Goal: Information Seeking & Learning: Learn about a topic

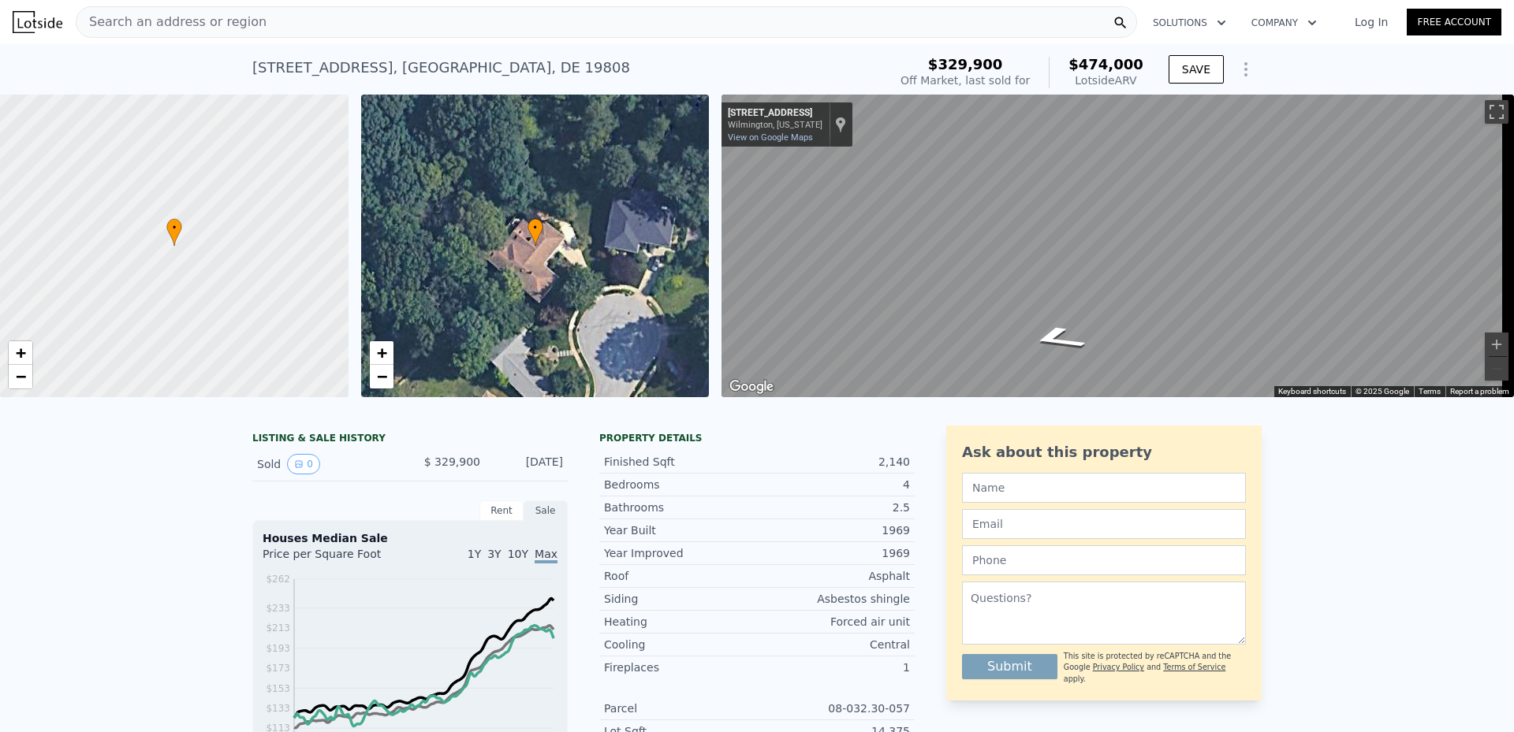
click at [1114, 84] on div "Lotside ARV" at bounding box center [1105, 81] width 75 height 16
click at [963, 84] on div "Off Market, last sold for" at bounding box center [964, 81] width 129 height 16
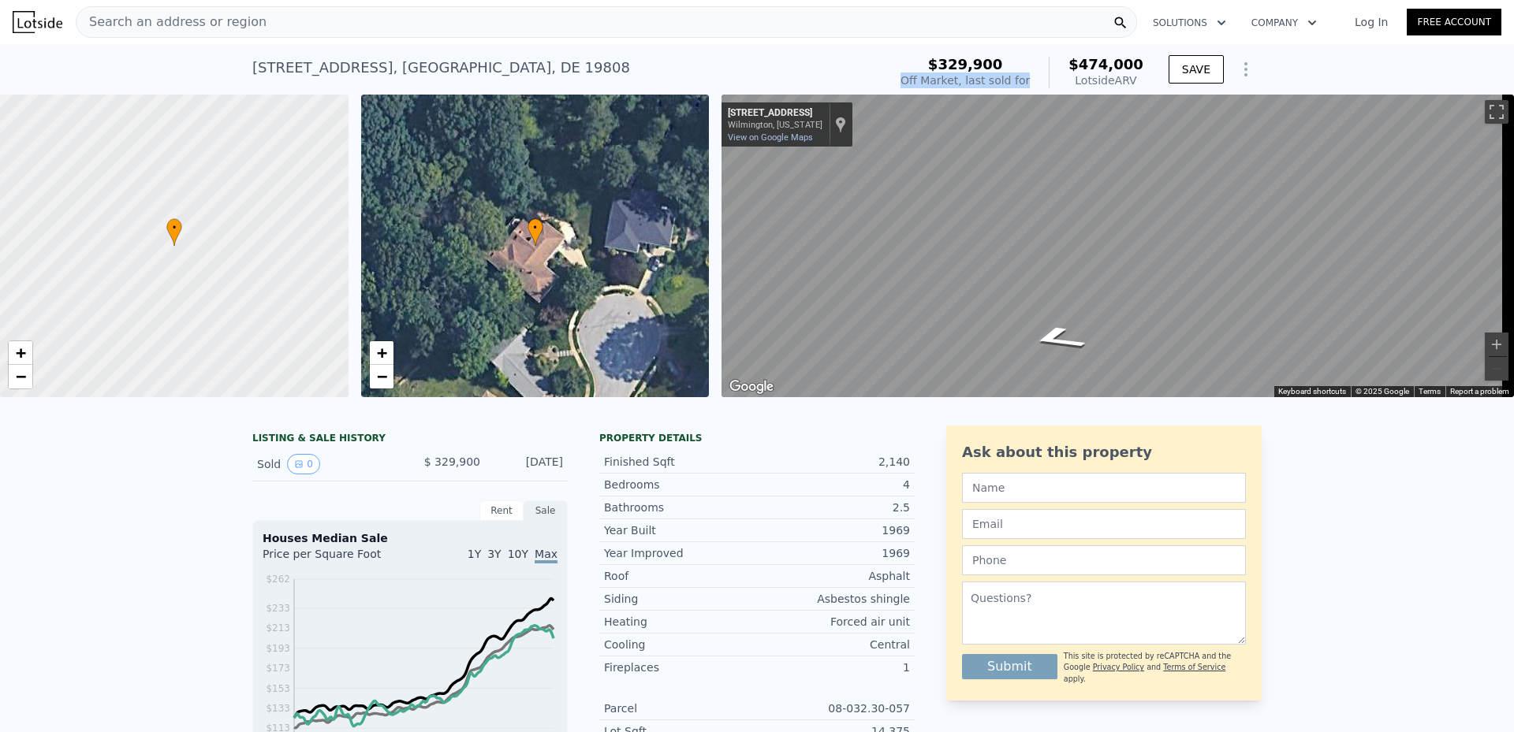
click at [963, 84] on div "Off Market, last sold for" at bounding box center [964, 81] width 129 height 16
click at [383, 385] on span "−" at bounding box center [381, 377] width 10 height 20
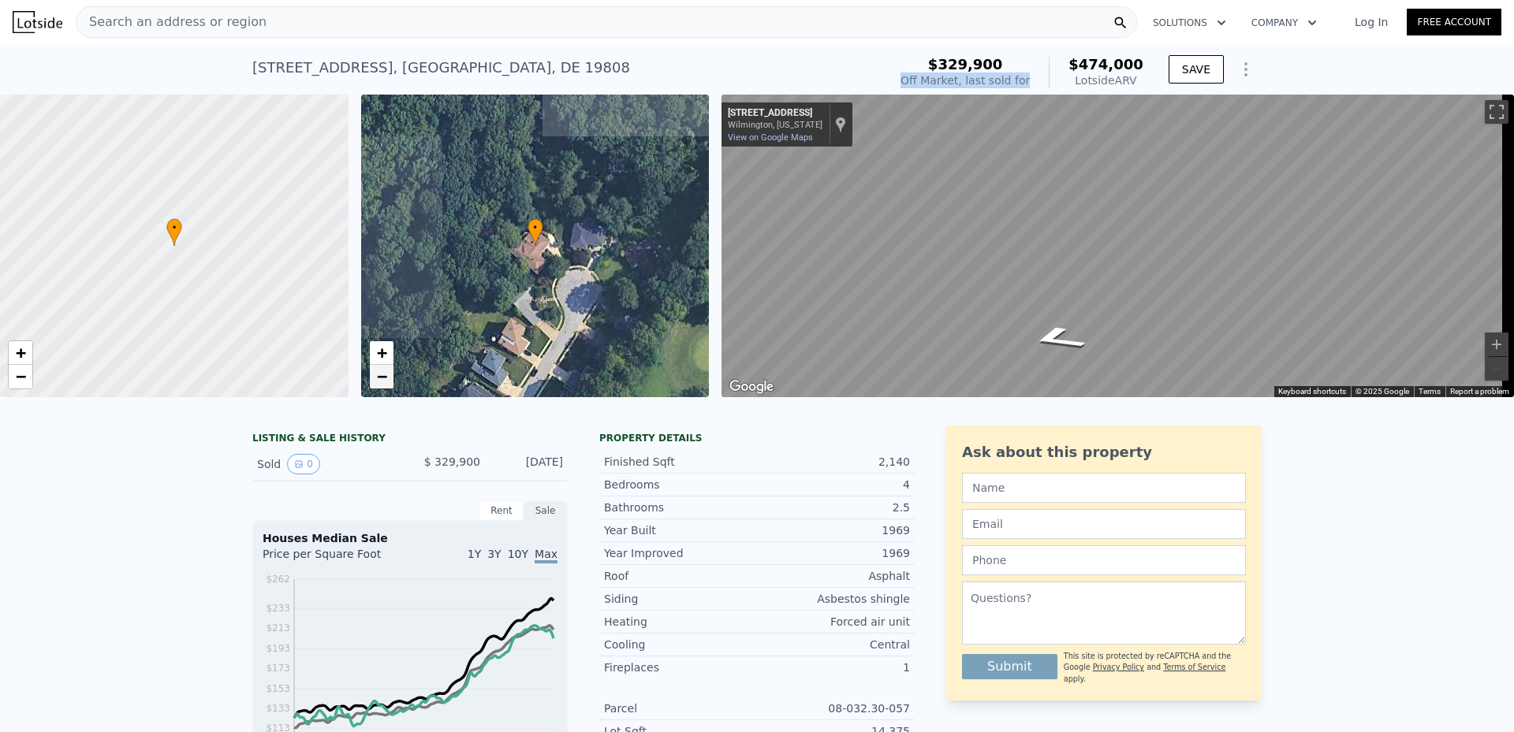
click at [383, 385] on span "−" at bounding box center [381, 377] width 10 height 20
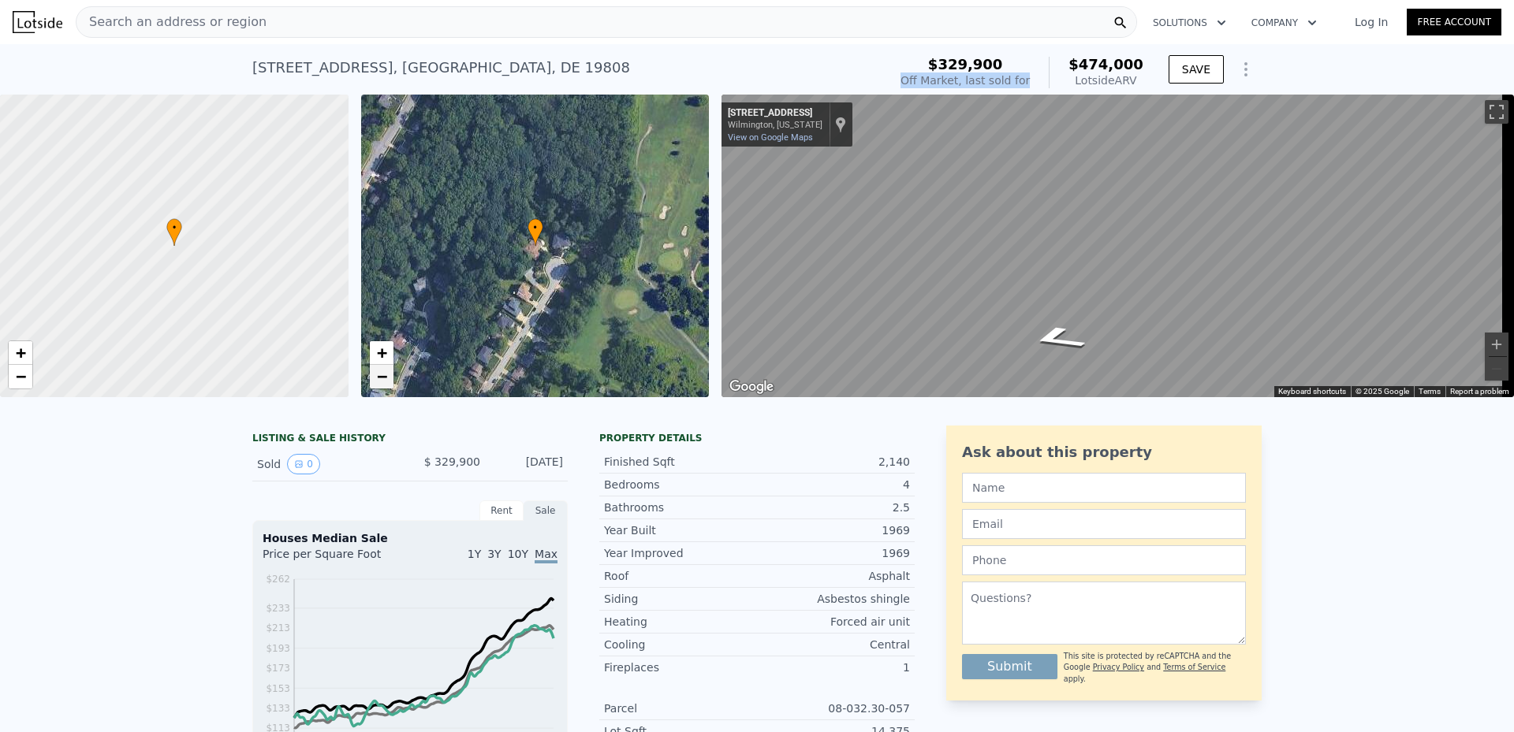
click at [383, 385] on span "−" at bounding box center [381, 377] width 10 height 20
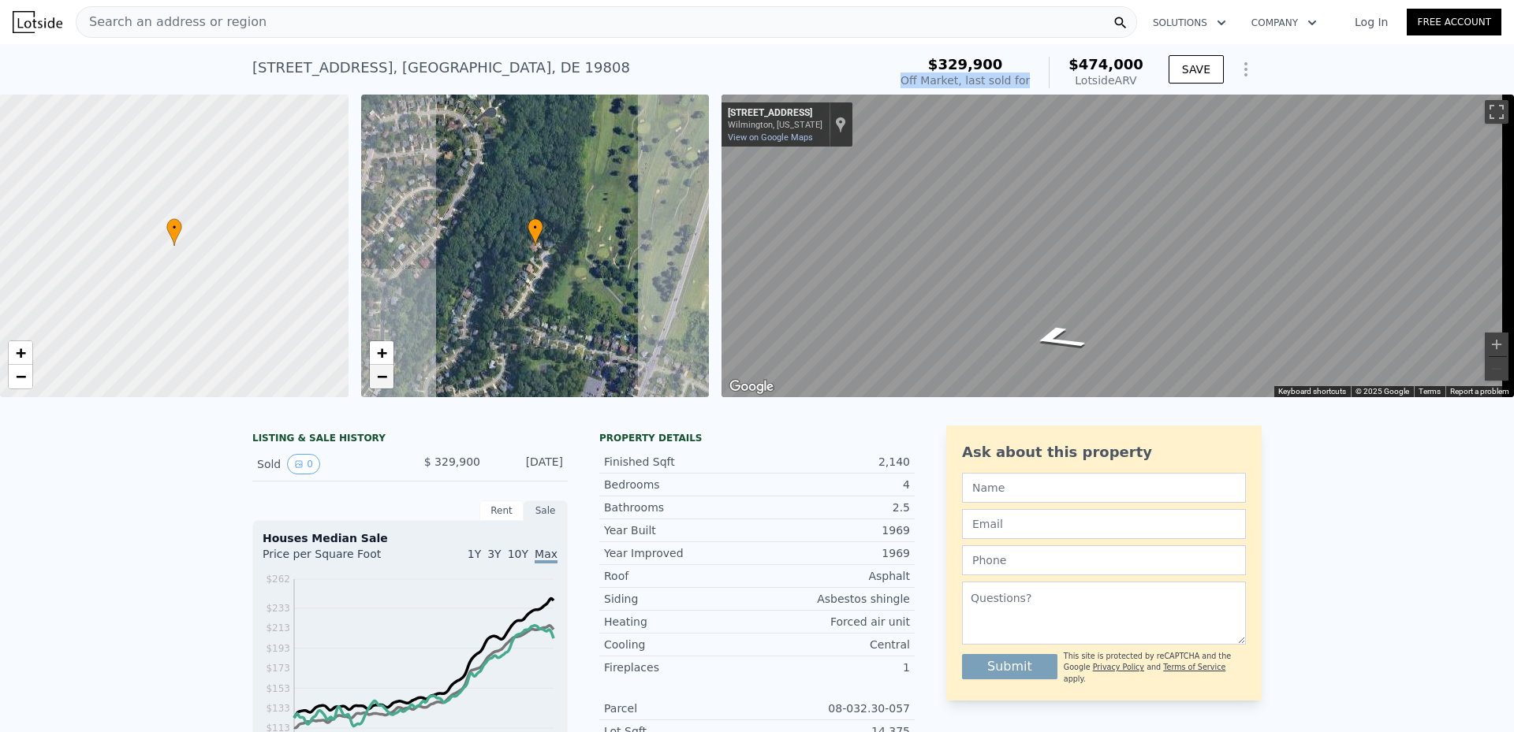
click at [383, 385] on span "−" at bounding box center [381, 377] width 10 height 20
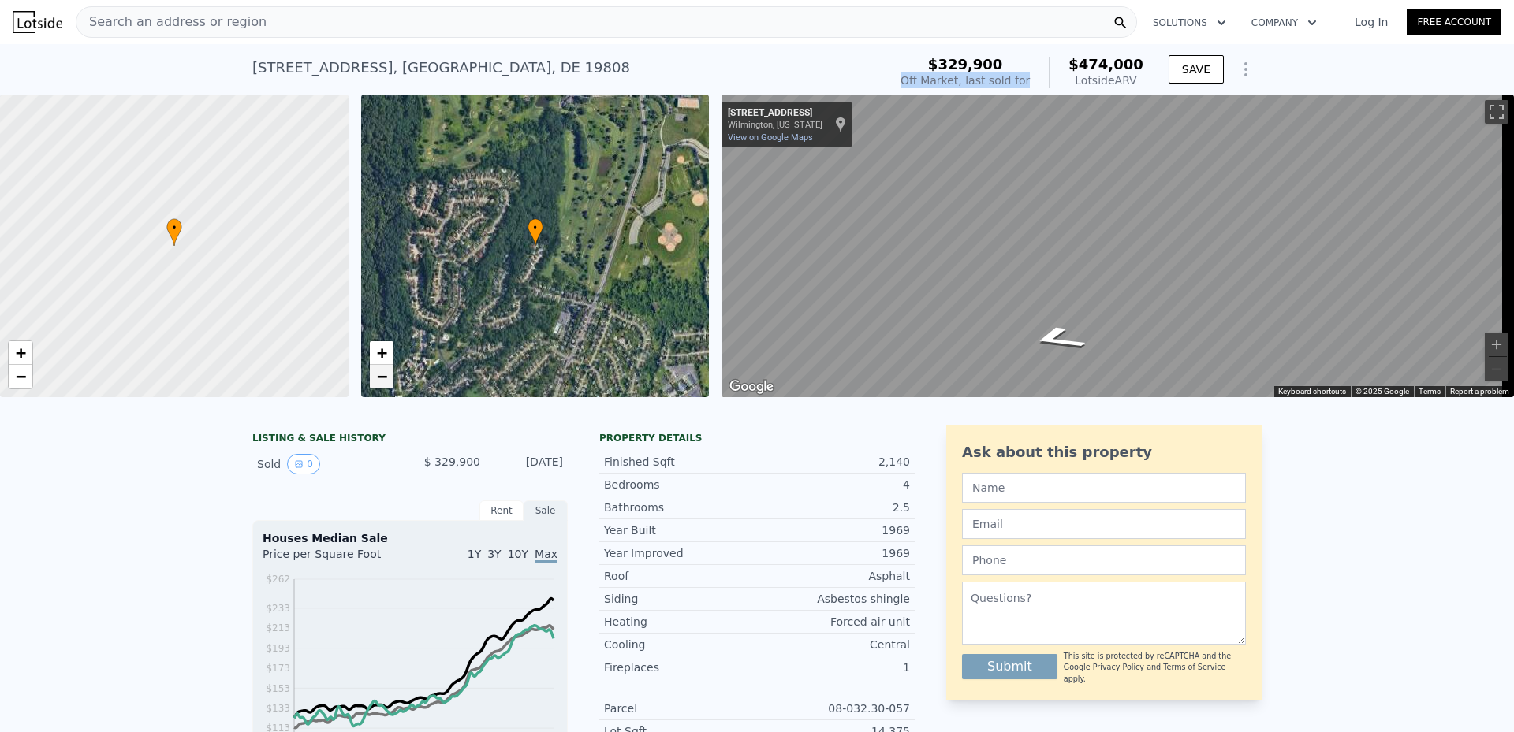
click at [383, 385] on span "−" at bounding box center [381, 377] width 10 height 20
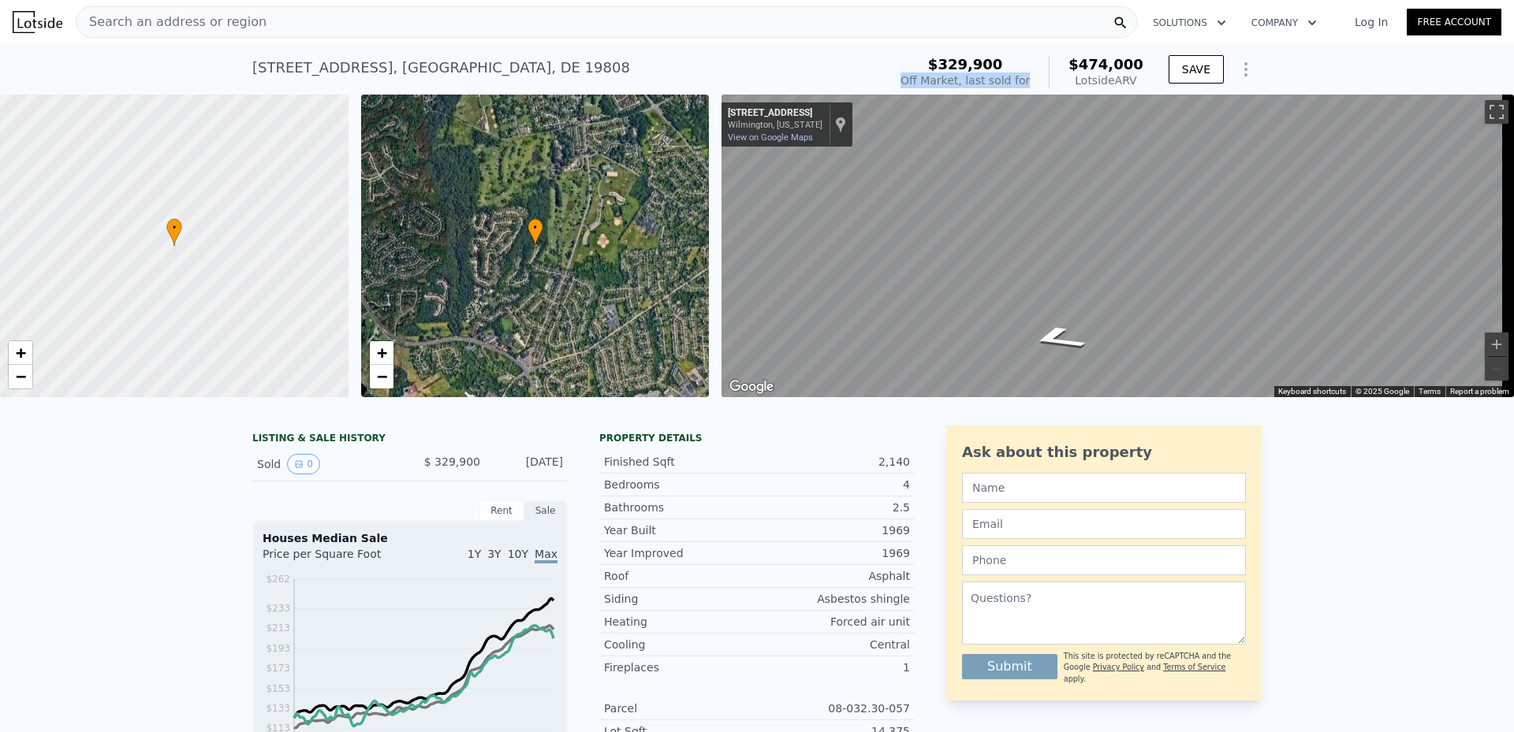
click at [613, 240] on div "• + −" at bounding box center [535, 246] width 348 height 303
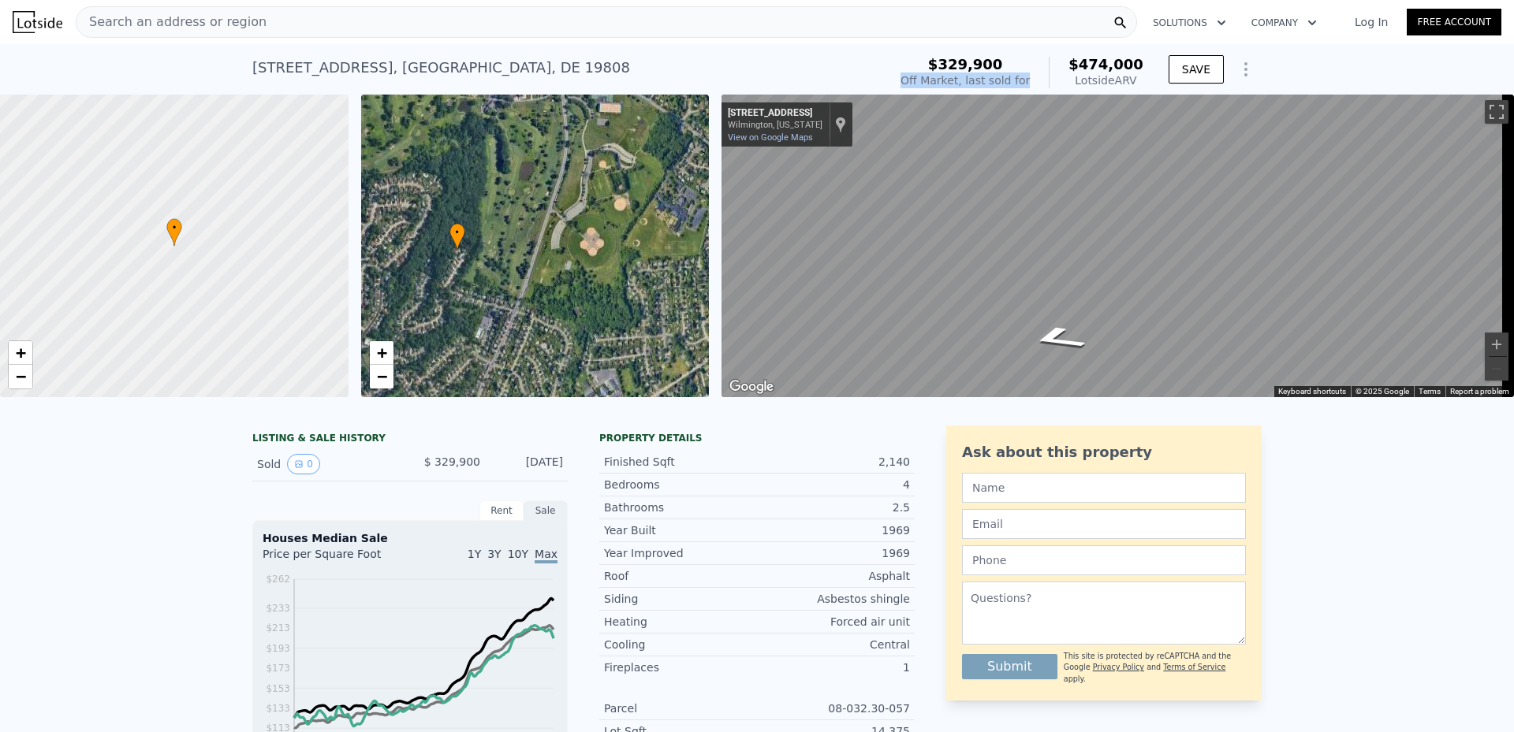
click at [613, 240] on div "• + −" at bounding box center [535, 246] width 348 height 303
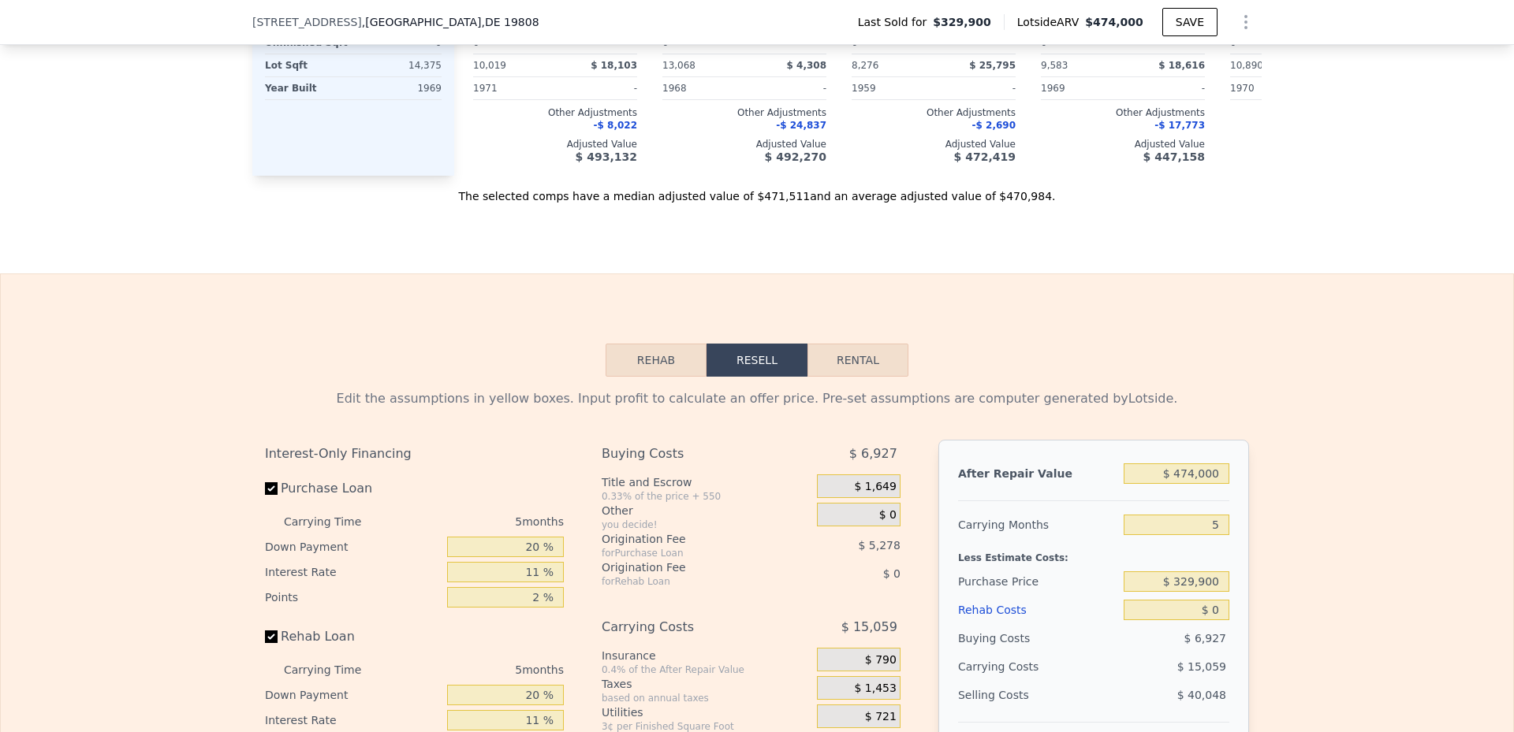
scroll to position [2186, 0]
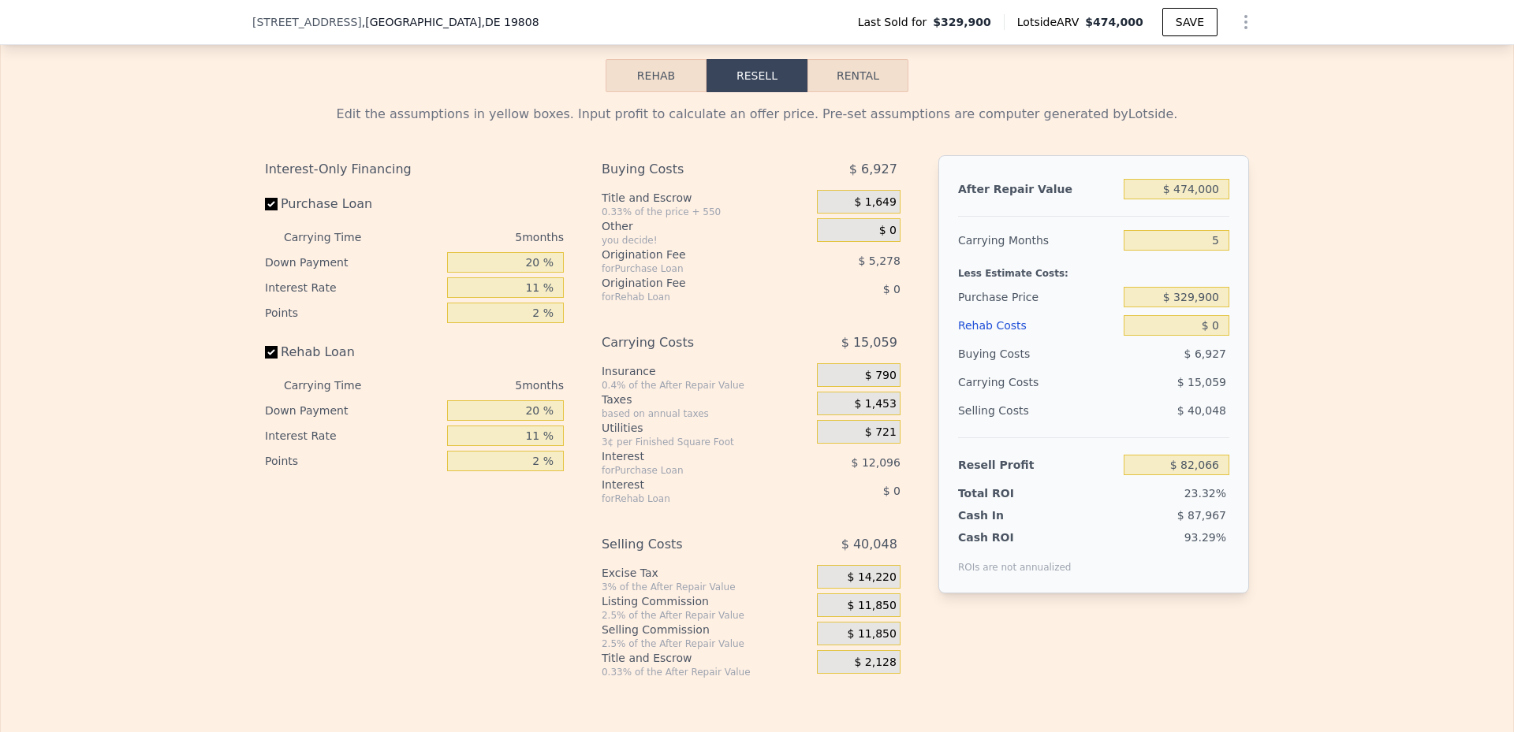
click at [656, 92] on button "Rehab" at bounding box center [656, 75] width 101 height 33
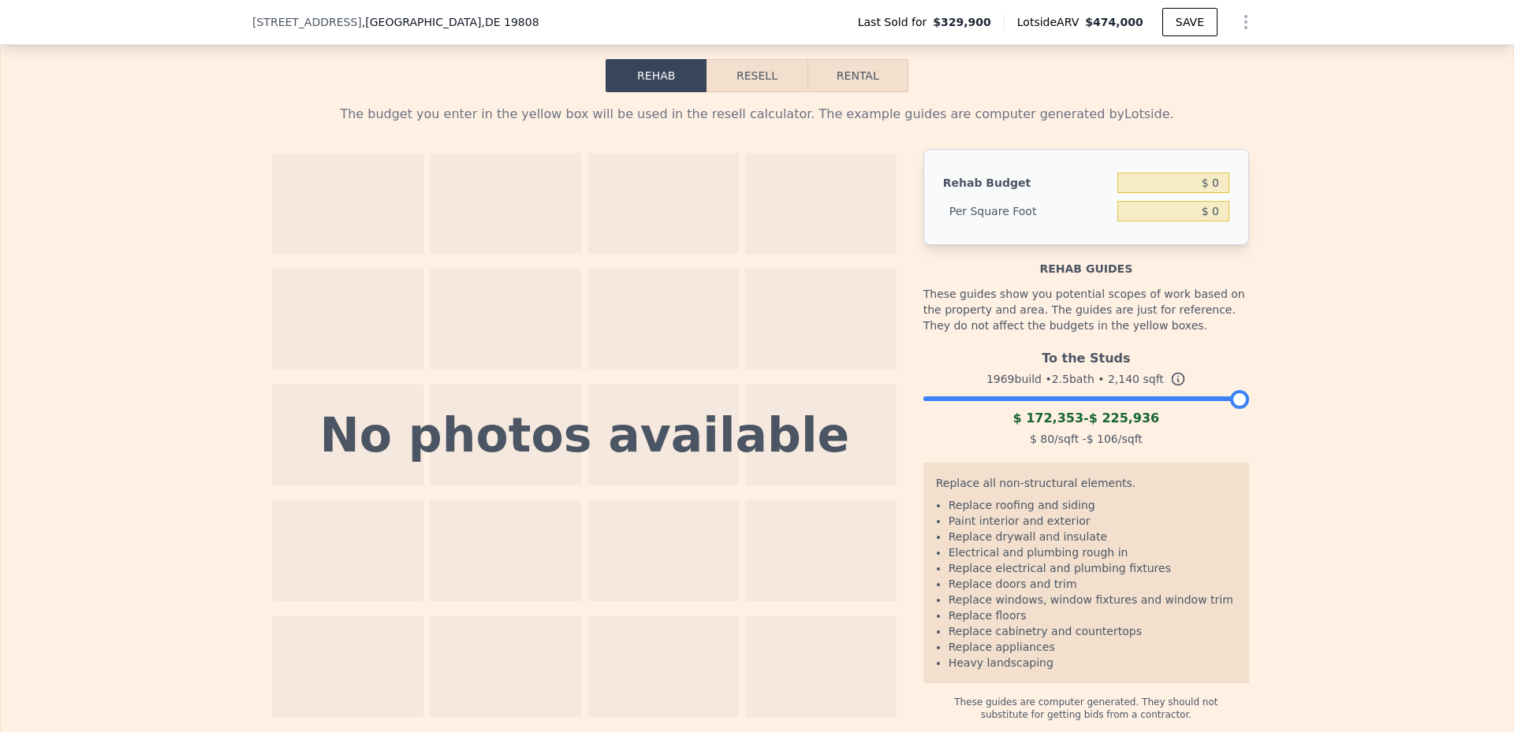
click at [747, 92] on button "Resell" at bounding box center [756, 75] width 100 height 33
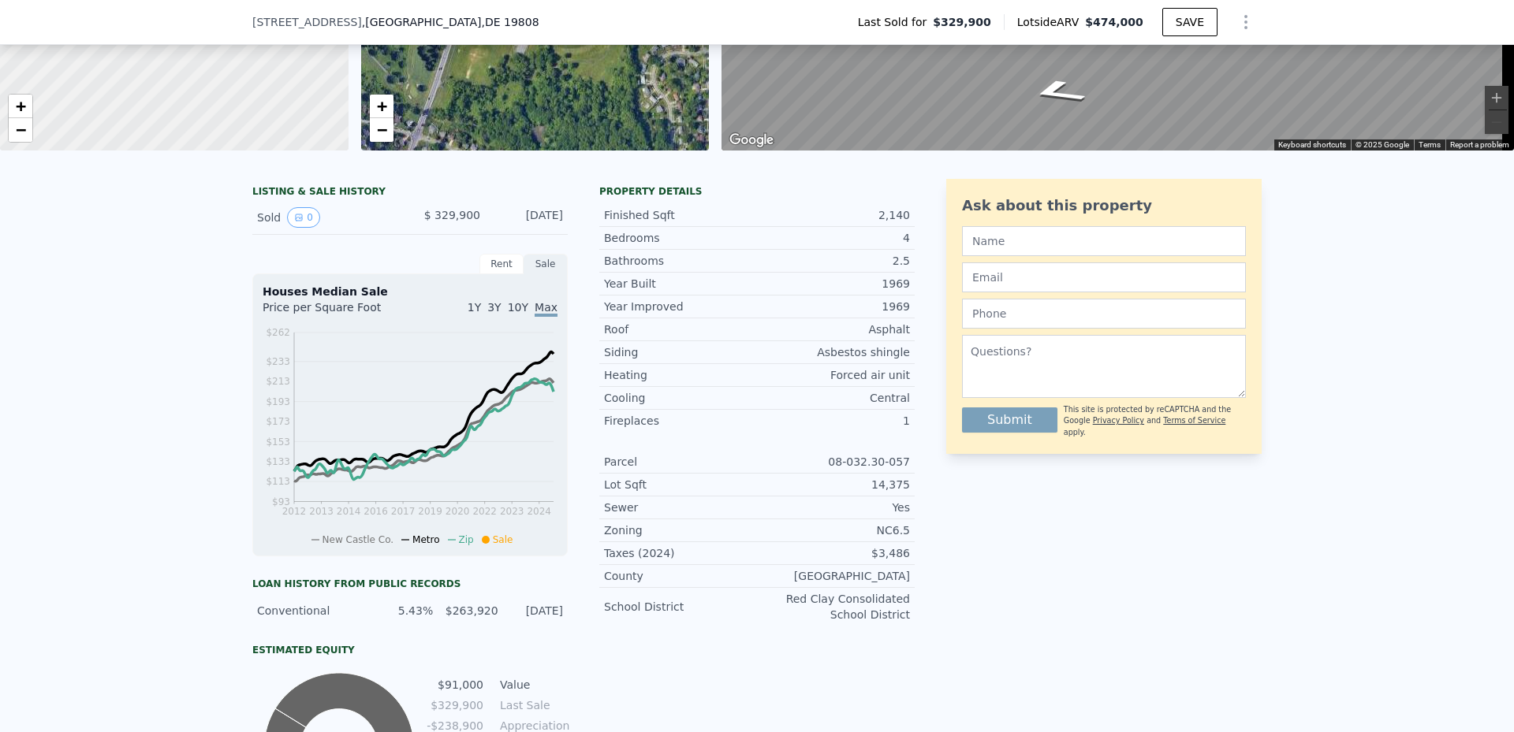
scroll to position [231, 0]
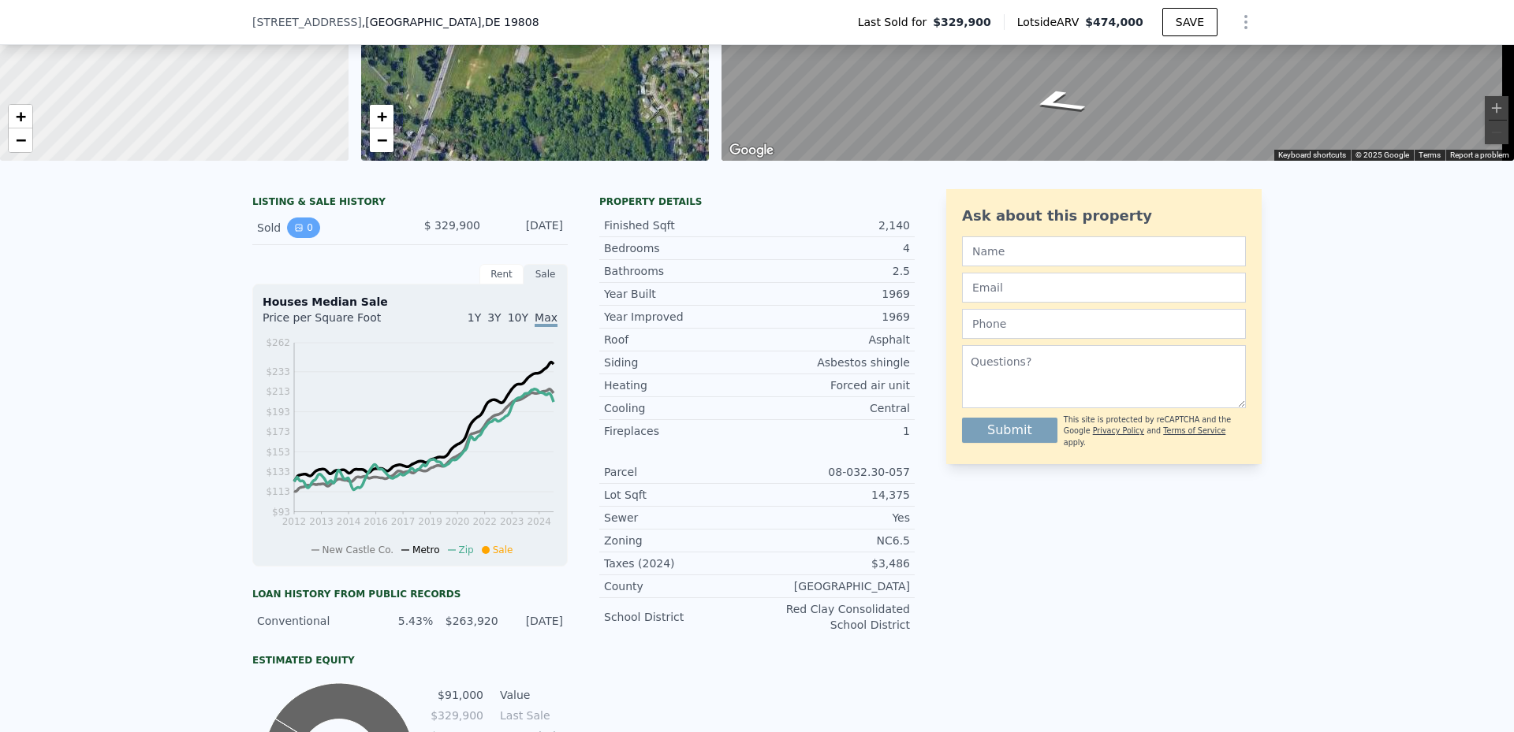
click at [292, 238] on button "0" at bounding box center [303, 228] width 33 height 20
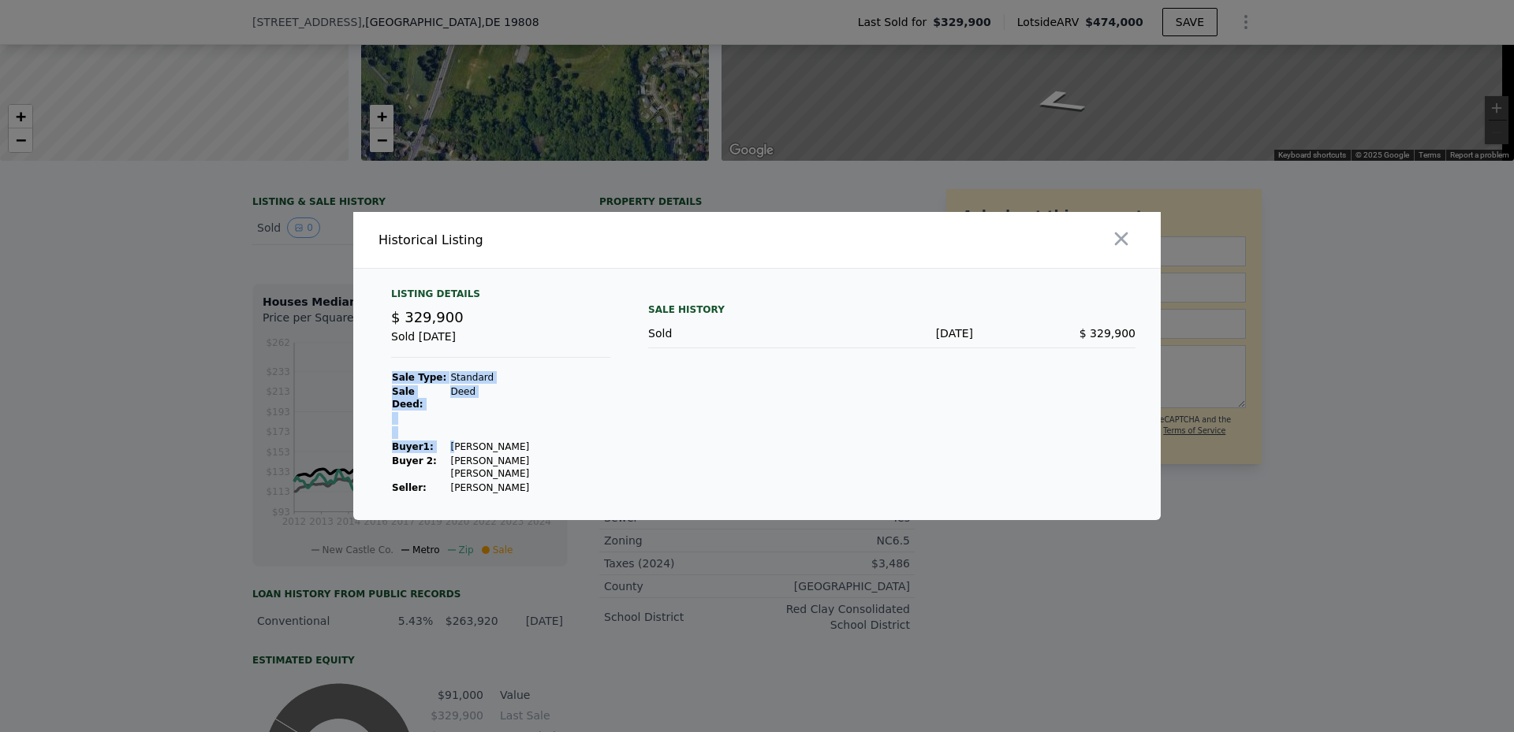
drag, startPoint x: 520, startPoint y: 449, endPoint x: 444, endPoint y: 445, distance: 75.8
click at [444, 445] on div "Listing Details $ 329,900 Sold [DATE] Sale Type: Standard Sale Deed: Deed Buyer…" at bounding box center [500, 391] width 244 height 207
click at [449, 445] on td "[PERSON_NAME]" at bounding box center [529, 447] width 161 height 14
drag, startPoint x: 438, startPoint y: 447, endPoint x: 503, endPoint y: 449, distance: 64.7
click at [503, 449] on td "[PERSON_NAME]" at bounding box center [529, 447] width 161 height 14
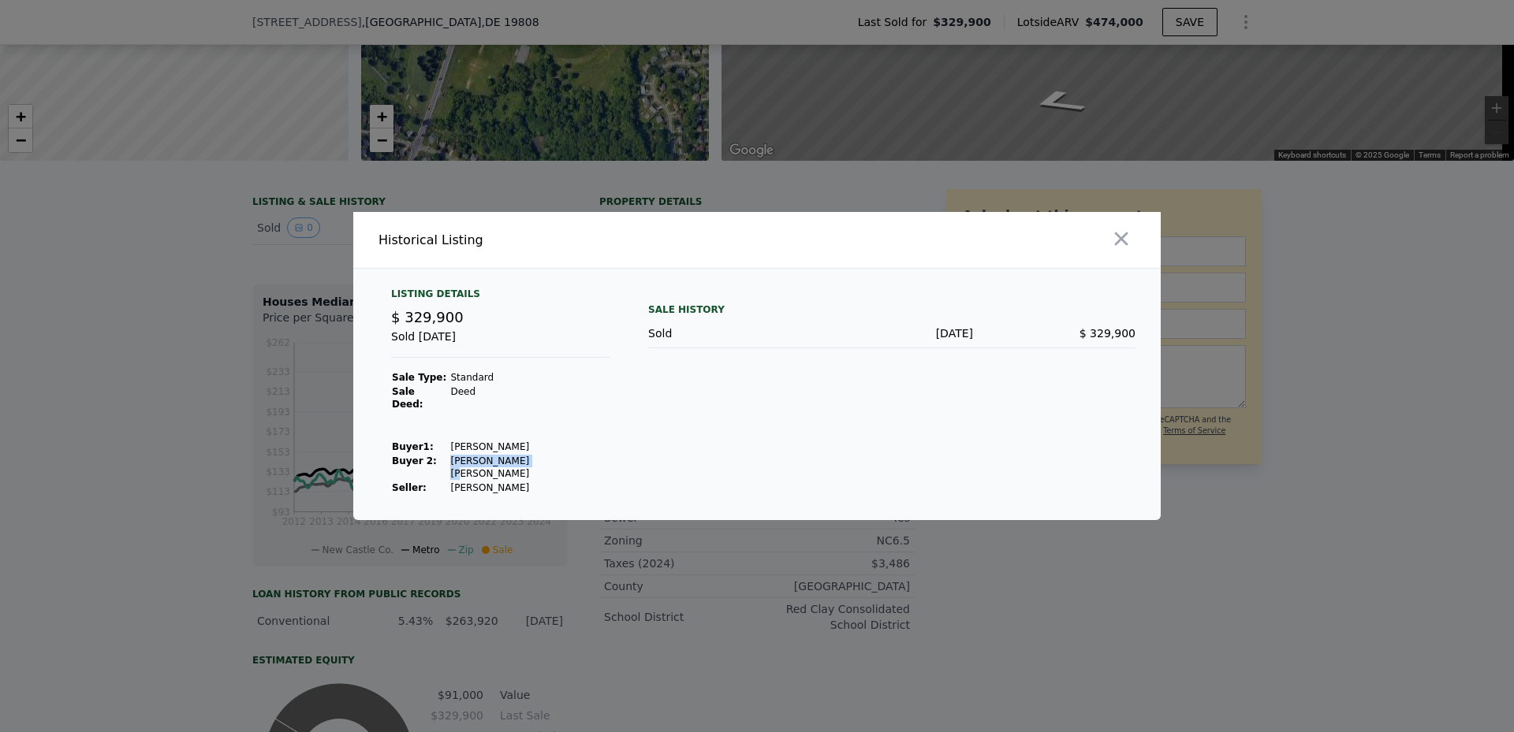
drag, startPoint x: 495, startPoint y: 462, endPoint x: 503, endPoint y: 460, distance: 8.0
click at [503, 460] on td "[PERSON_NAME] [PERSON_NAME]" at bounding box center [529, 467] width 161 height 27
click at [99, 401] on div at bounding box center [757, 366] width 1514 height 732
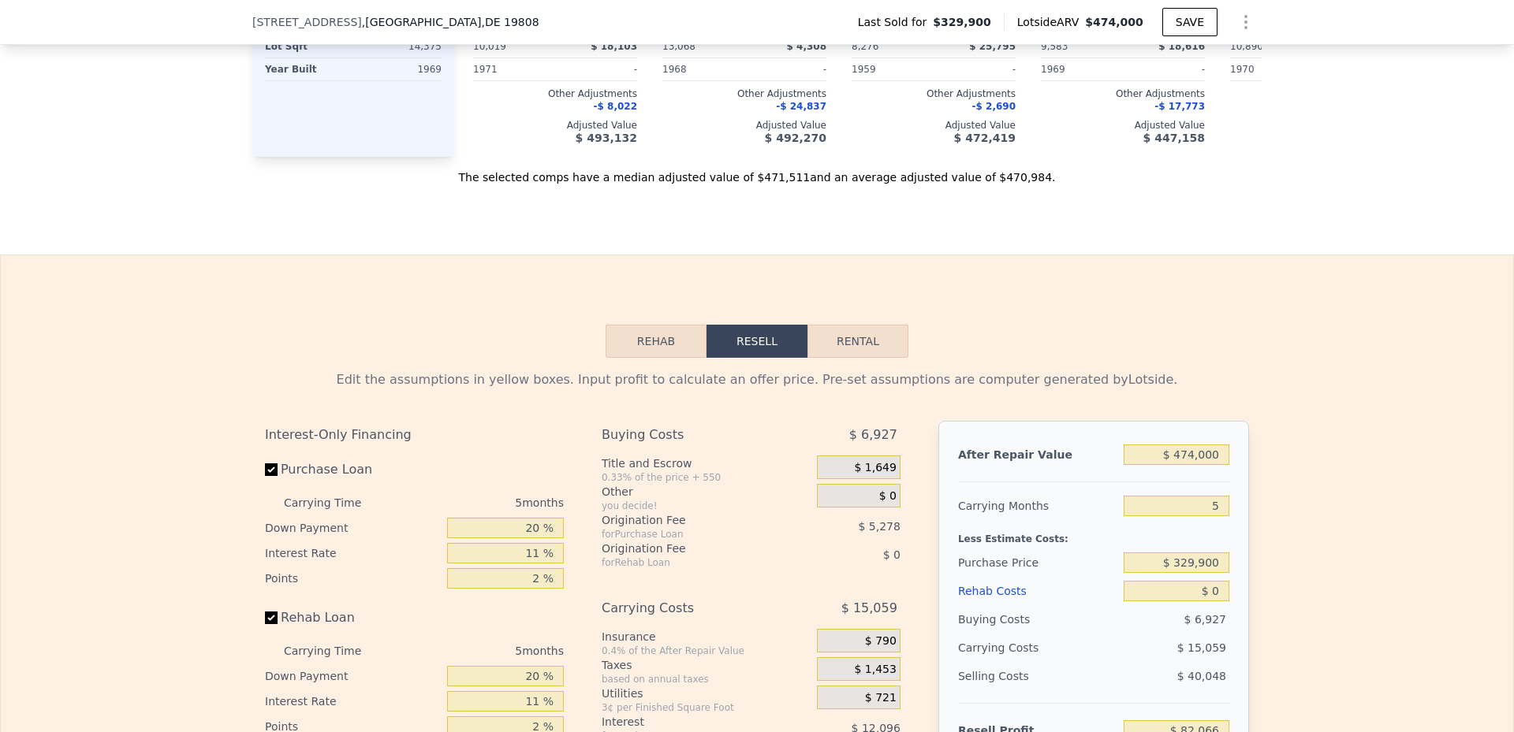
scroll to position [1966, 0]
